Goal: Task Accomplishment & Management: Manage account settings

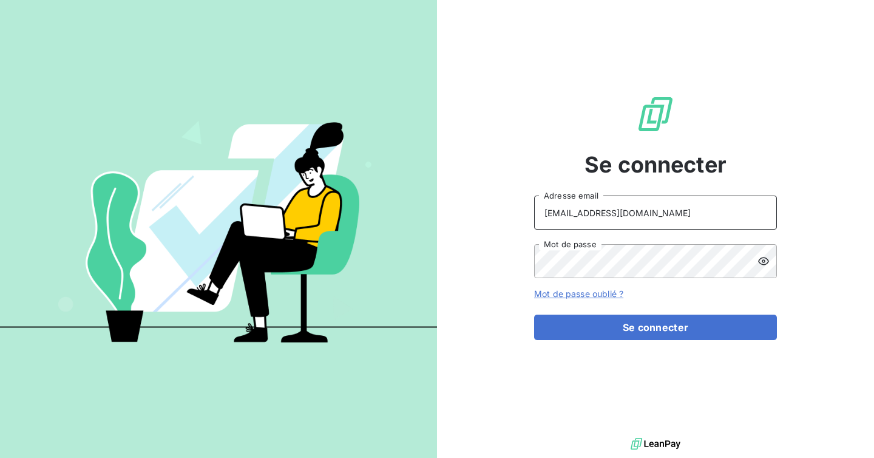
click at [656, 205] on input "[EMAIL_ADDRESS][DOMAIN_NAME]" at bounding box center [655, 212] width 243 height 34
type input "[EMAIL_ADDRESS][DOMAIN_NAME]"
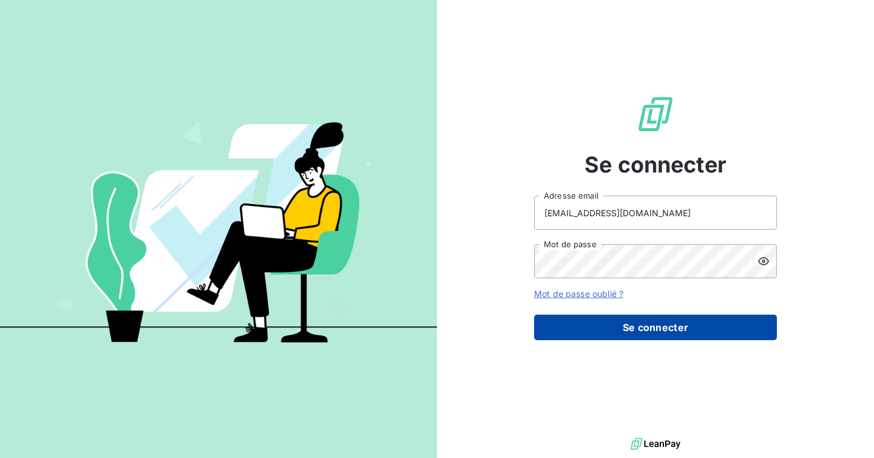
click at [628, 332] on button "Se connecter" at bounding box center [655, 326] width 243 height 25
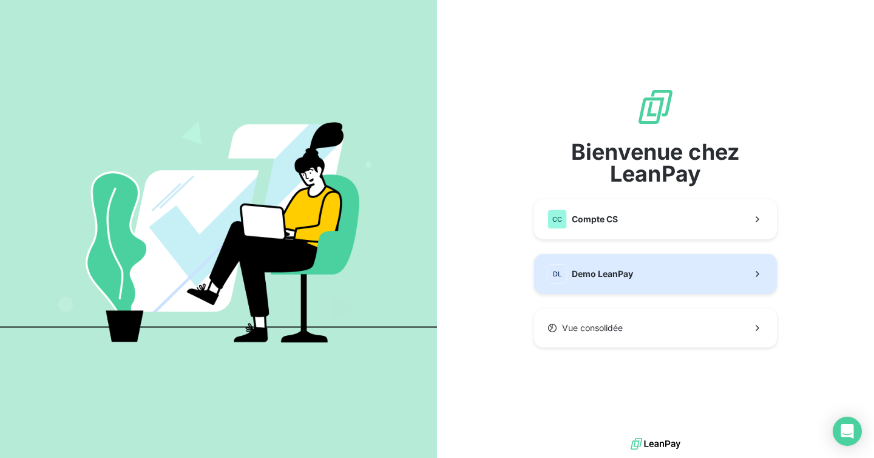
click at [631, 277] on span "Demo LeanPay" at bounding box center [602, 274] width 61 height 12
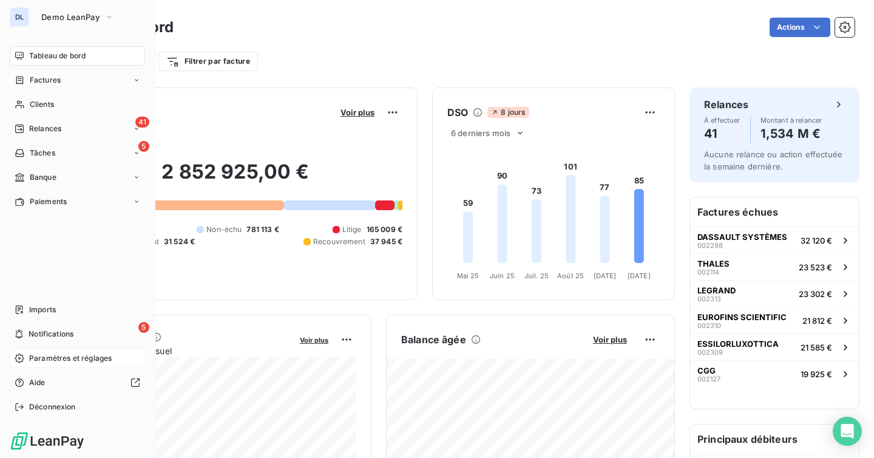
click at [46, 359] on span "Paramètres et réglages" at bounding box center [70, 358] width 83 height 11
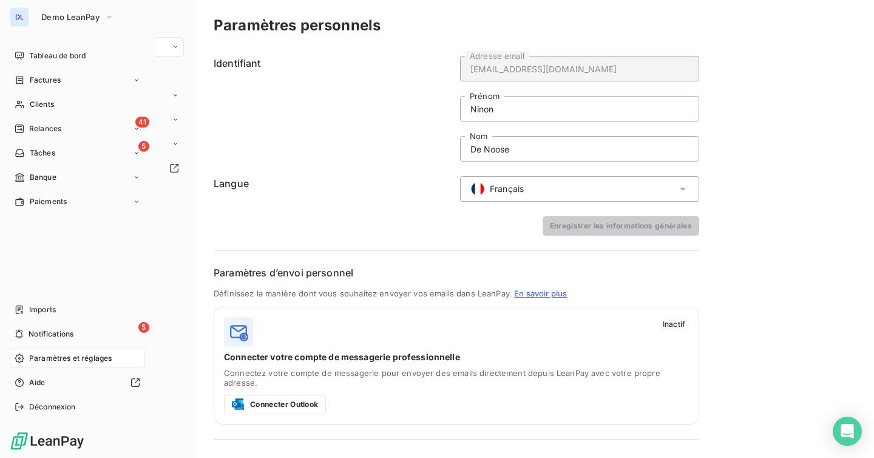
click at [62, 358] on span "Paramètres et réglages" at bounding box center [70, 358] width 83 height 11
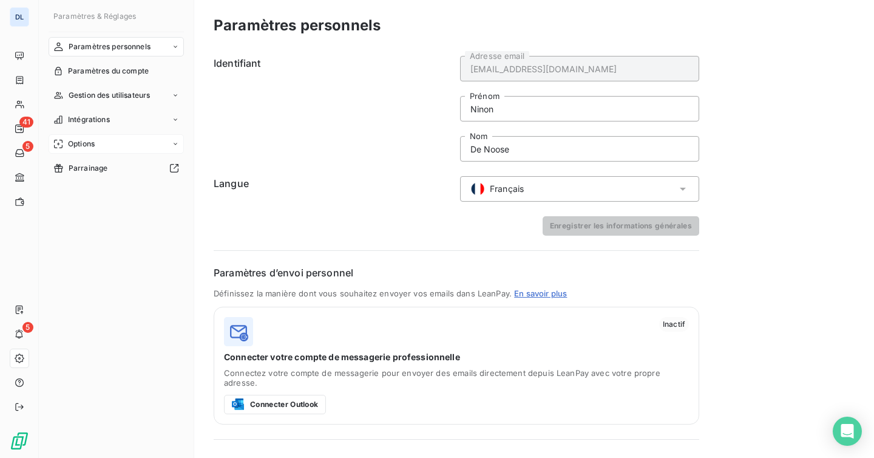
click at [96, 147] on div "Options" at bounding box center [116, 143] width 135 height 19
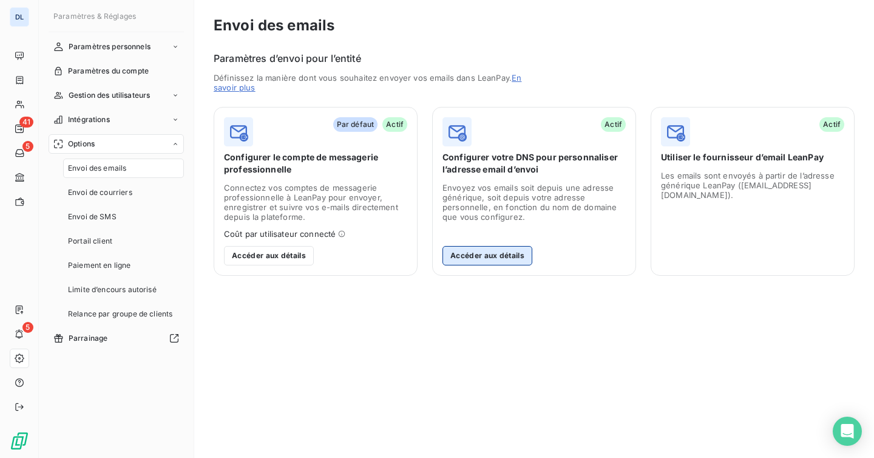
click at [507, 257] on button "Accéder aux détails" at bounding box center [487, 255] width 90 height 19
click at [461, 250] on button "Accéder aux détails" at bounding box center [487, 255] width 90 height 19
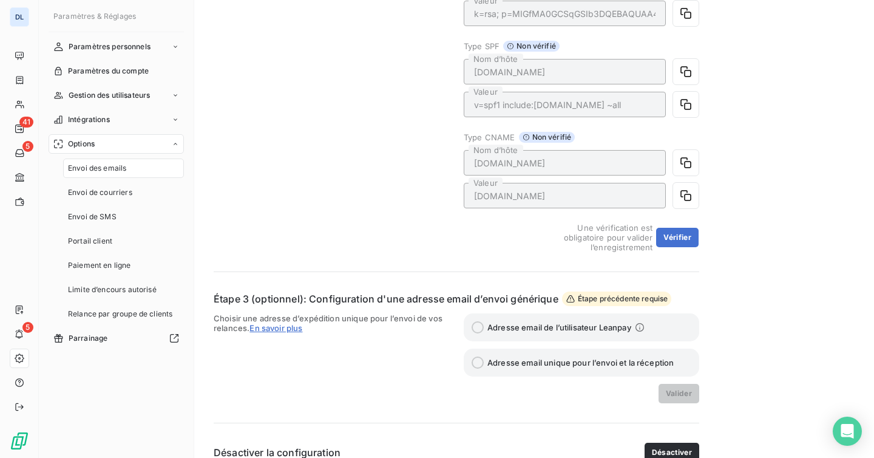
scroll to position [382, 0]
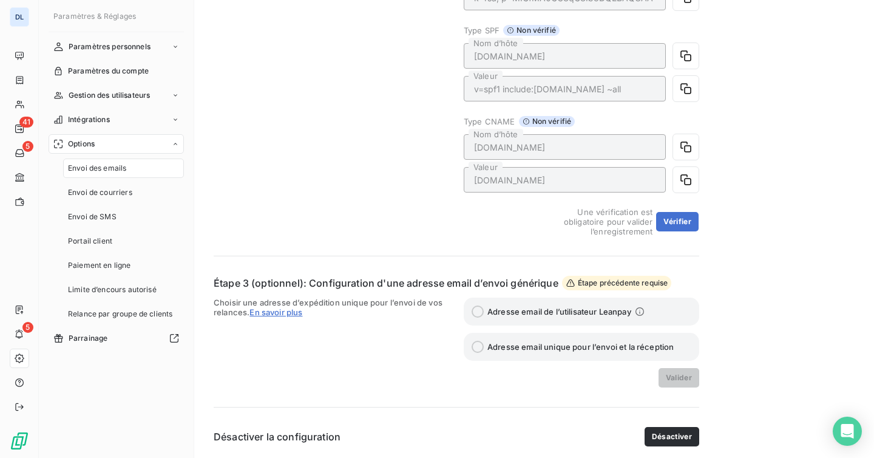
click at [518, 311] on span "Adresse email de l’utilisateur Leanpay" at bounding box center [559, 311] width 144 height 10
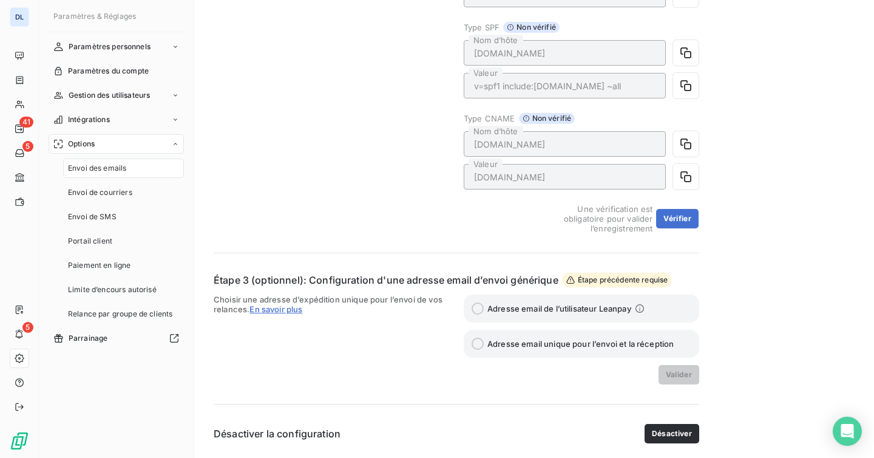
scroll to position [0, 0]
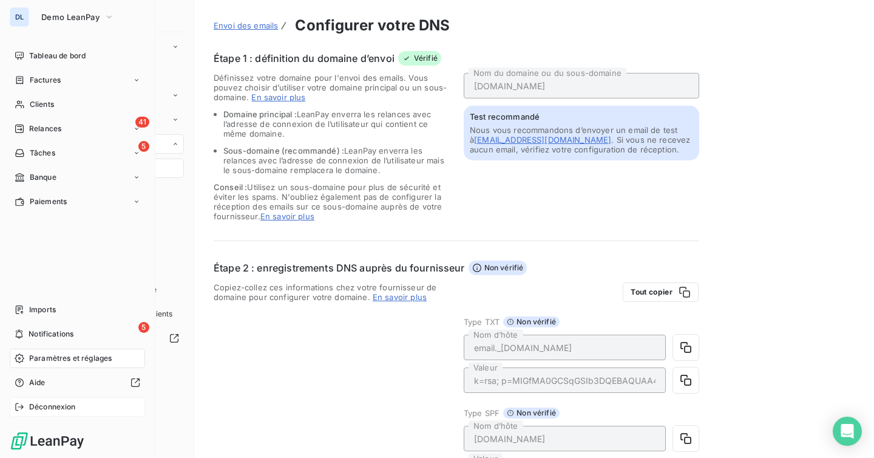
click at [48, 405] on span "Déconnexion" at bounding box center [52, 406] width 47 height 11
